Goal: Task Accomplishment & Management: Manage account settings

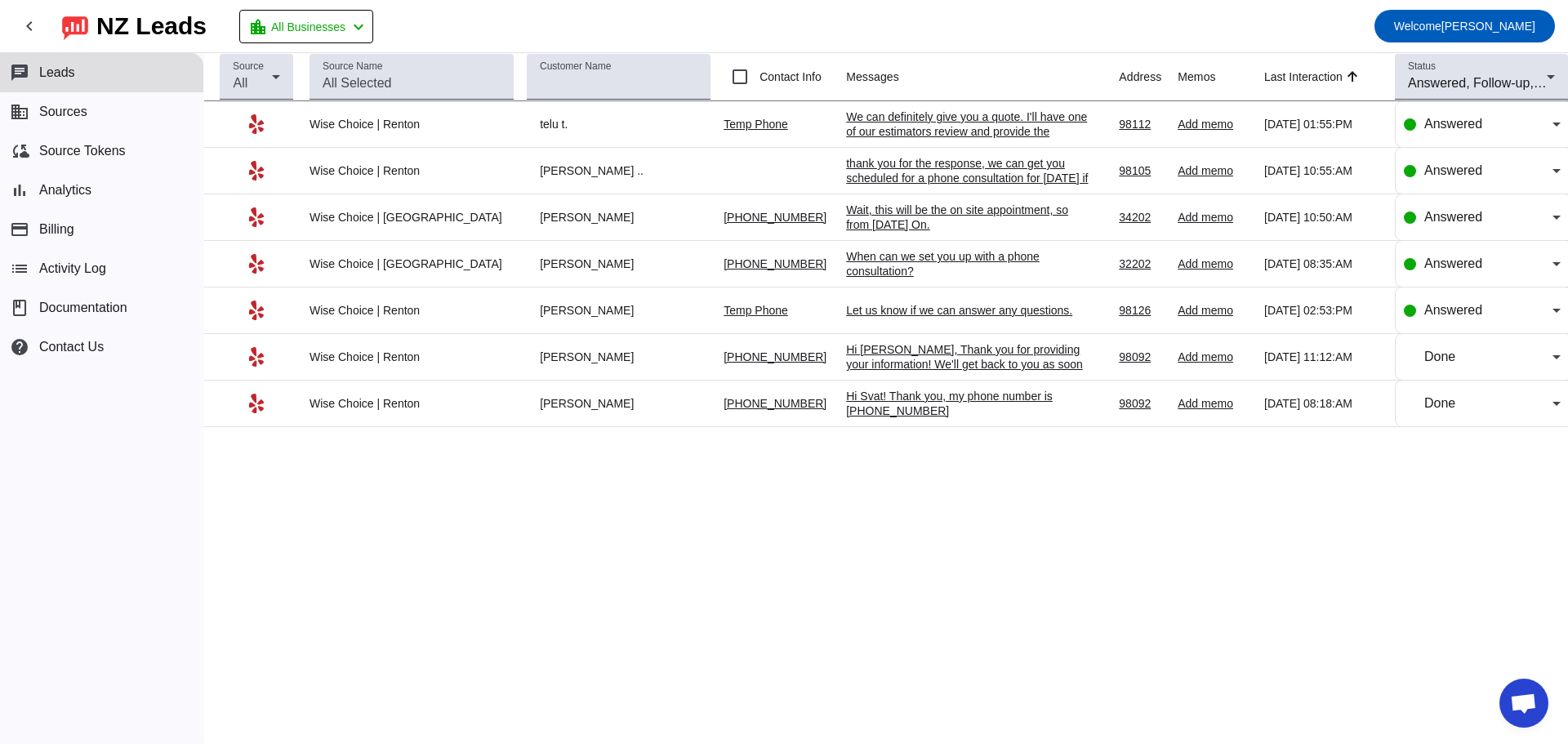
scroll to position [2006, 0]
click at [57, 112] on span "Sources" at bounding box center [63, 112] width 48 height 14
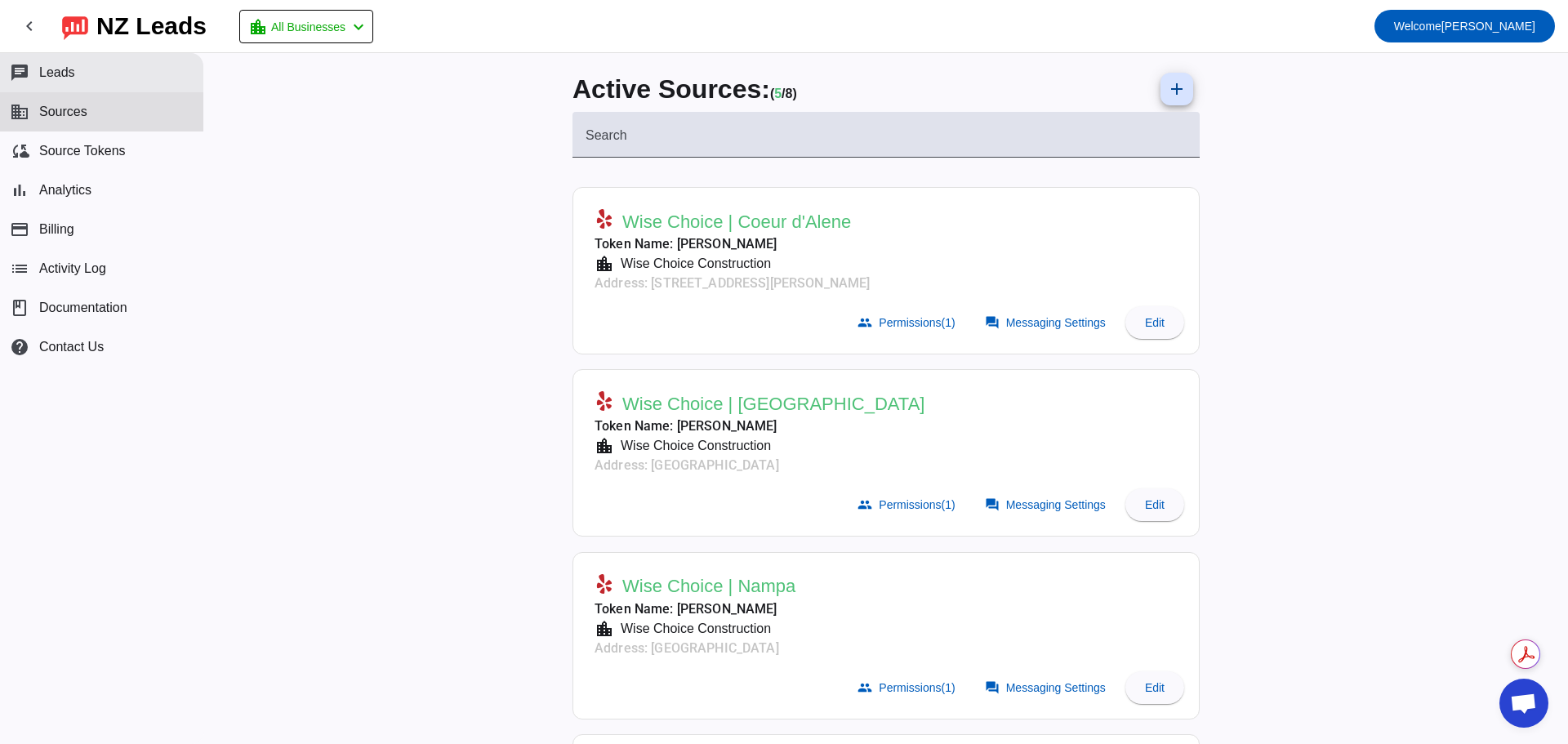
click at [45, 81] on button "chat Leads" at bounding box center [102, 72] width 204 height 39
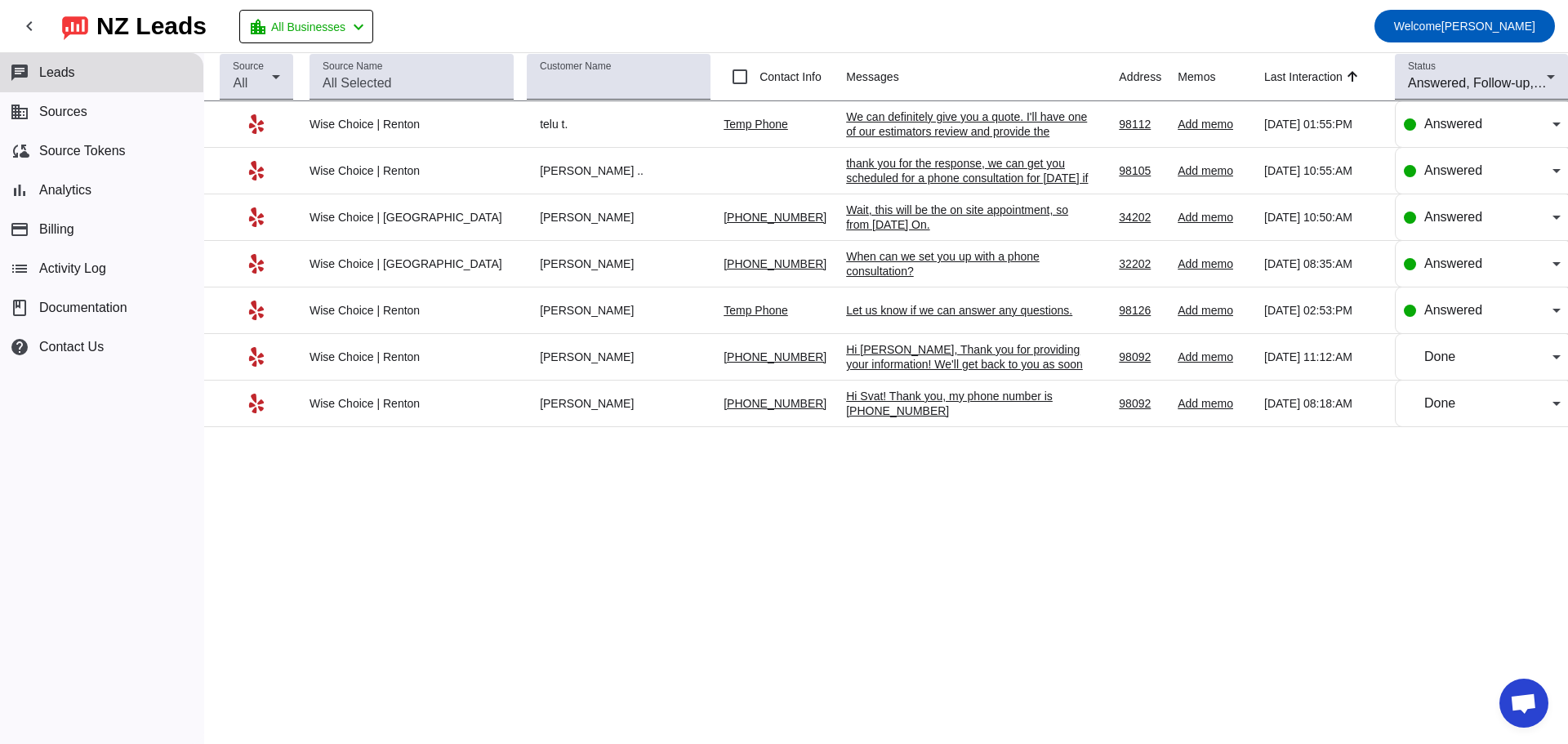
scroll to position [2006, 0]
click at [941, 128] on div "We can definitely give you a quote. I'll have one of our estimators review and …" at bounding box center [968, 132] width 245 height 44
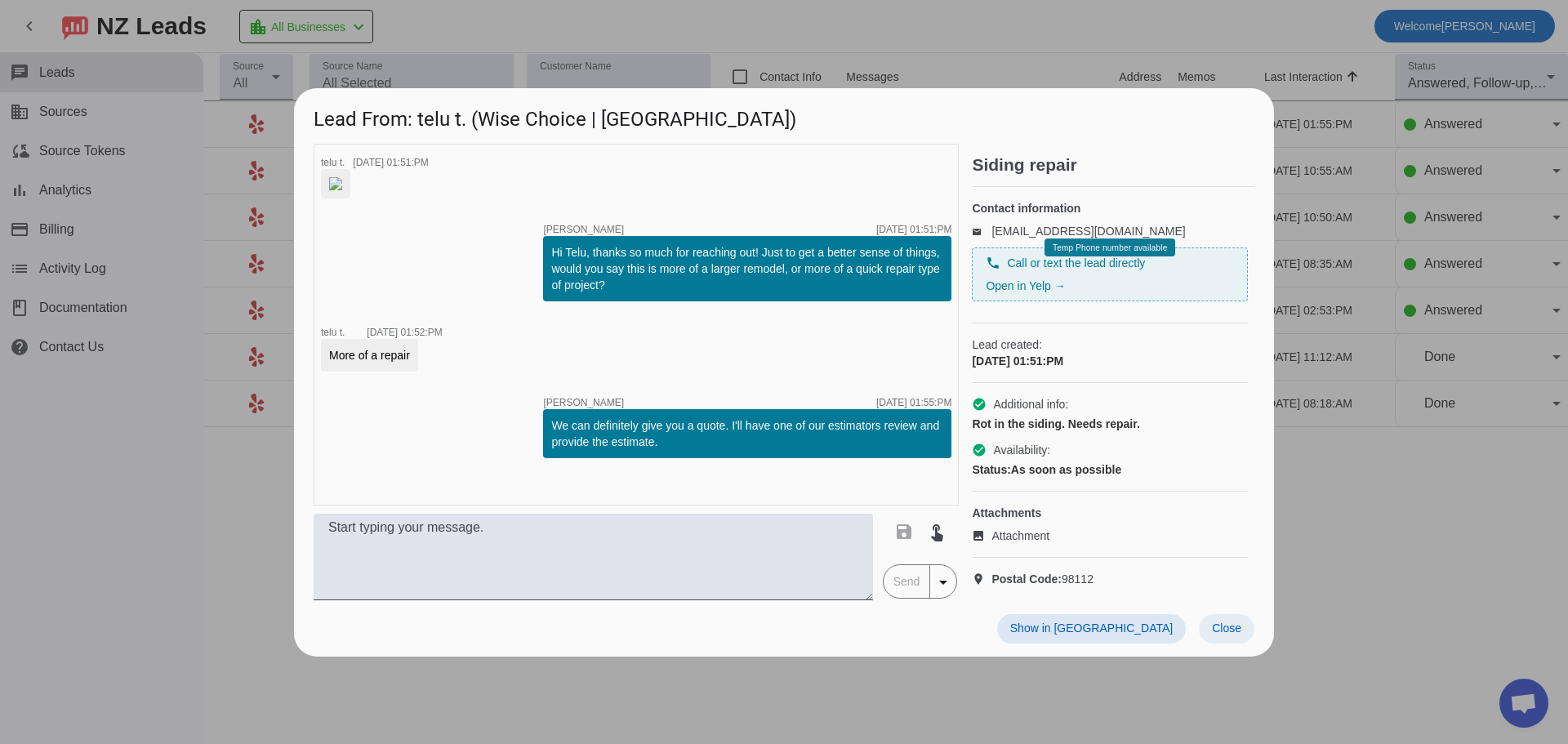
click at [1217, 634] on span "Close" at bounding box center [1226, 629] width 30 height 13
